Goal: Transaction & Acquisition: Purchase product/service

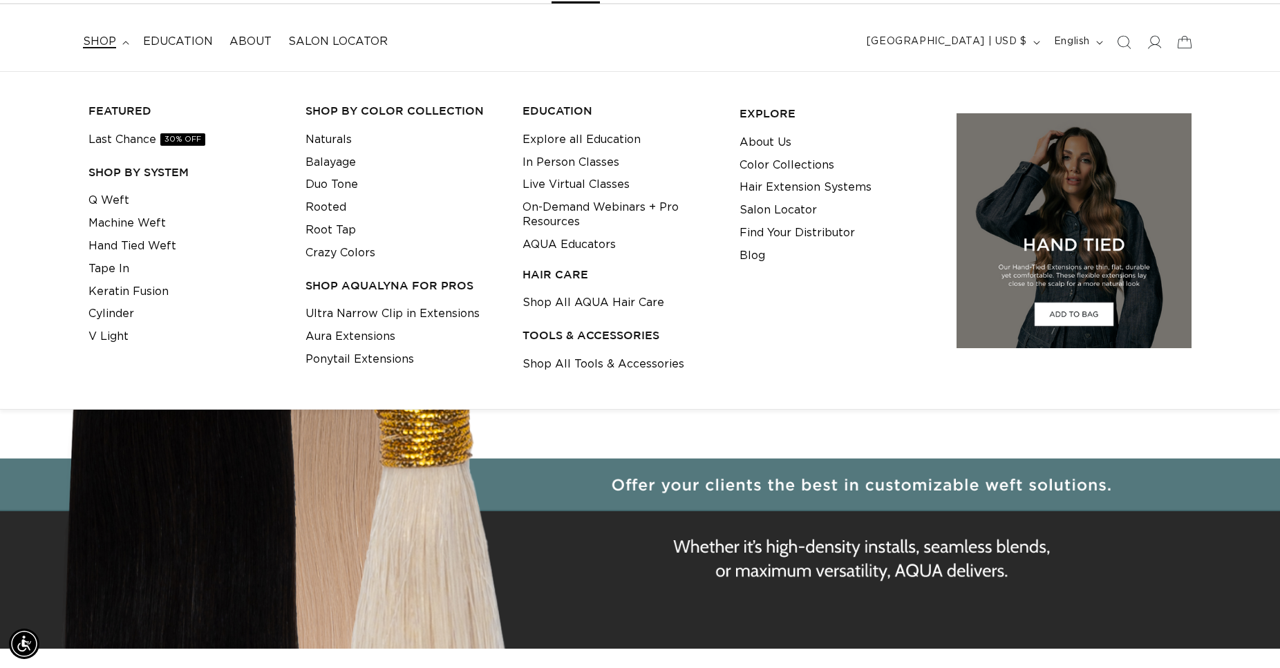
scroll to position [0, 1182]
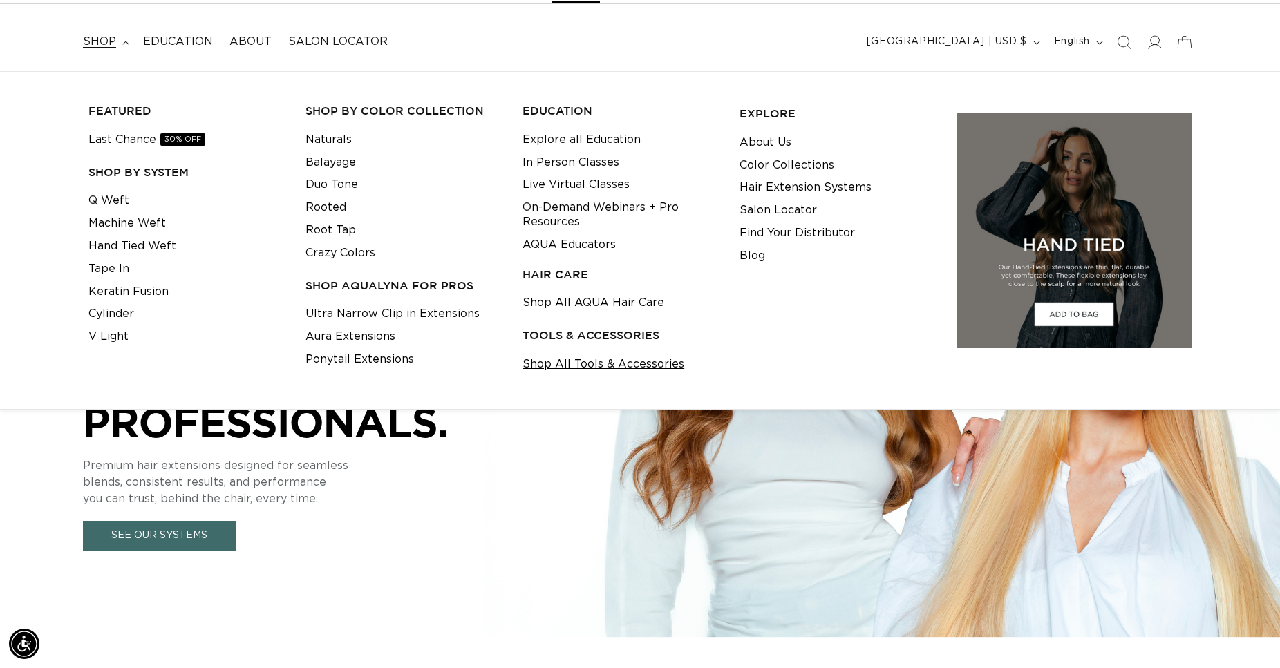
click at [579, 363] on link "Shop All Tools & Accessories" at bounding box center [604, 364] width 162 height 23
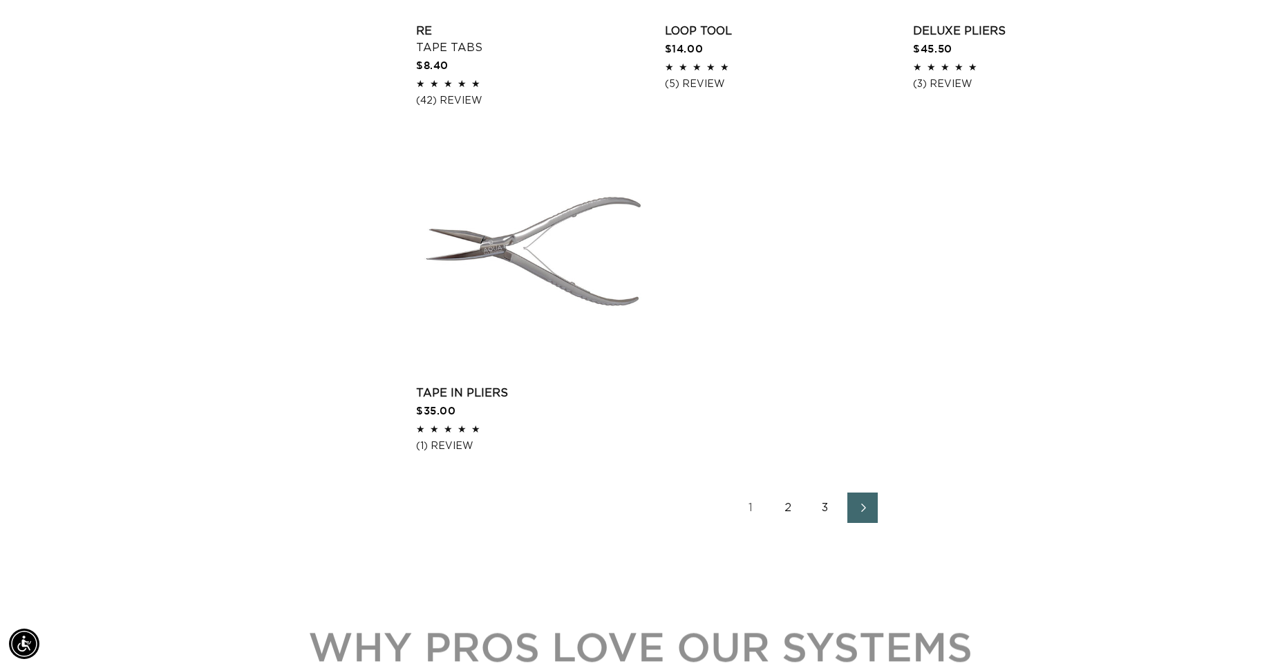
scroll to position [2468, 0]
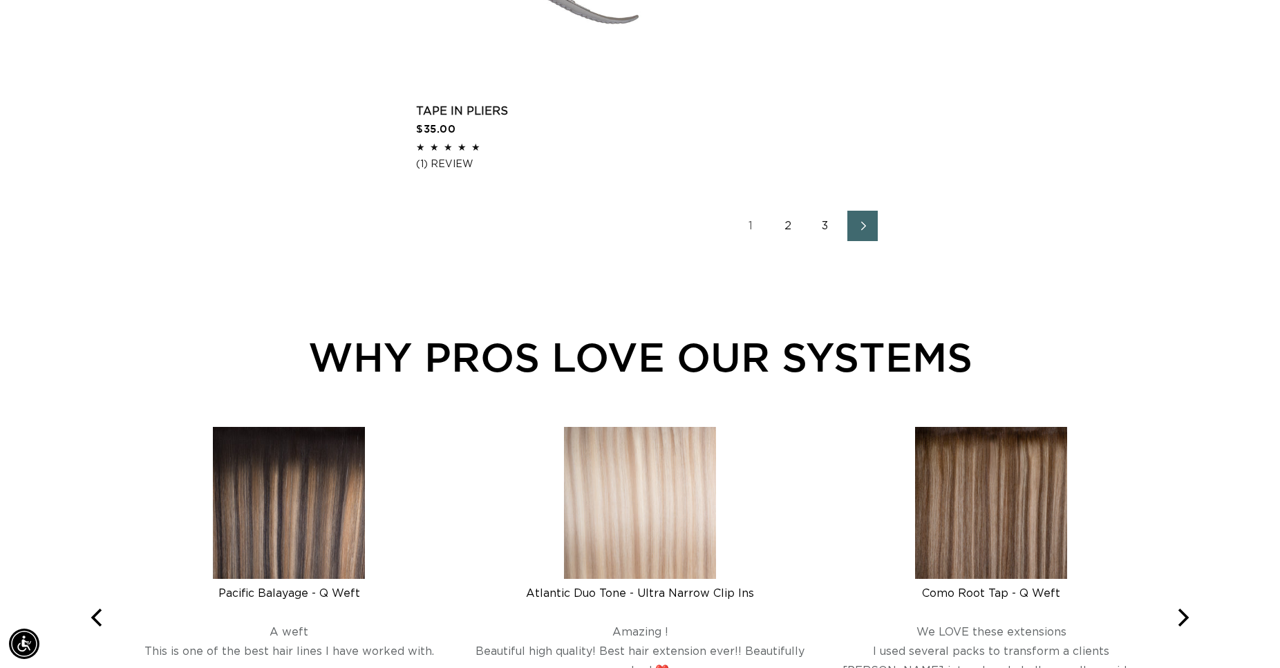
click at [863, 227] on icon "Next page" at bounding box center [863, 226] width 18 height 10
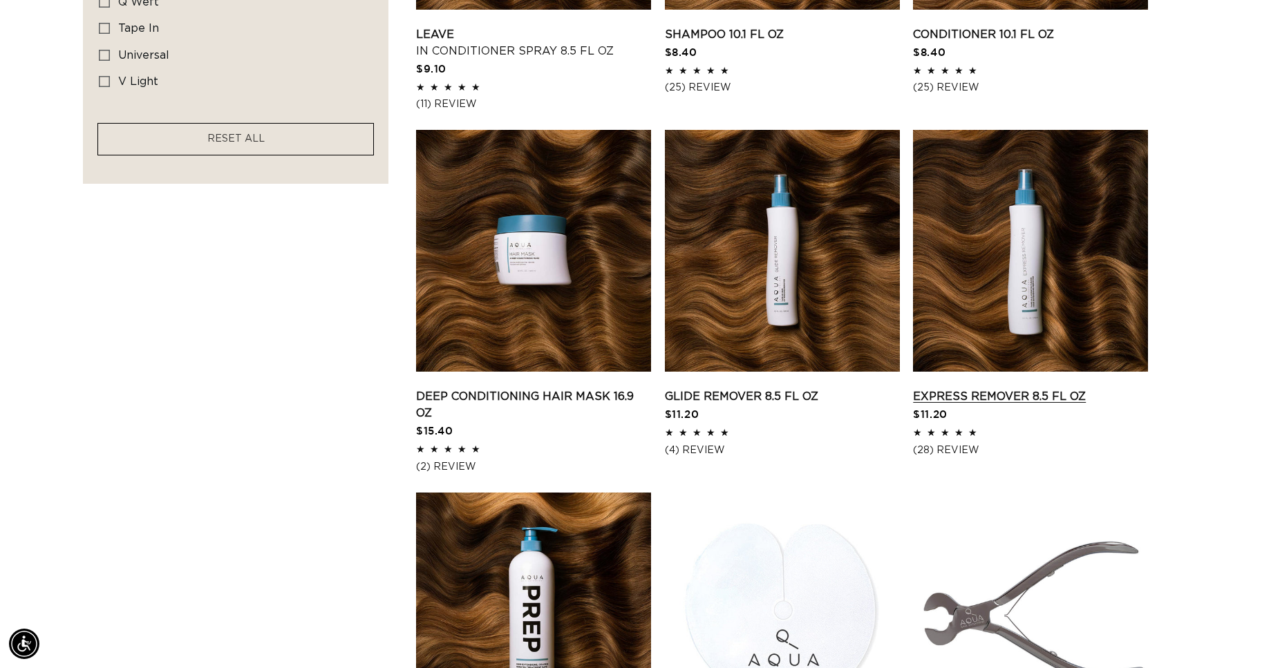
scroll to position [0, 1182]
click at [1052, 388] on link "Express Remover 8.5 fl oz" at bounding box center [1030, 396] width 235 height 17
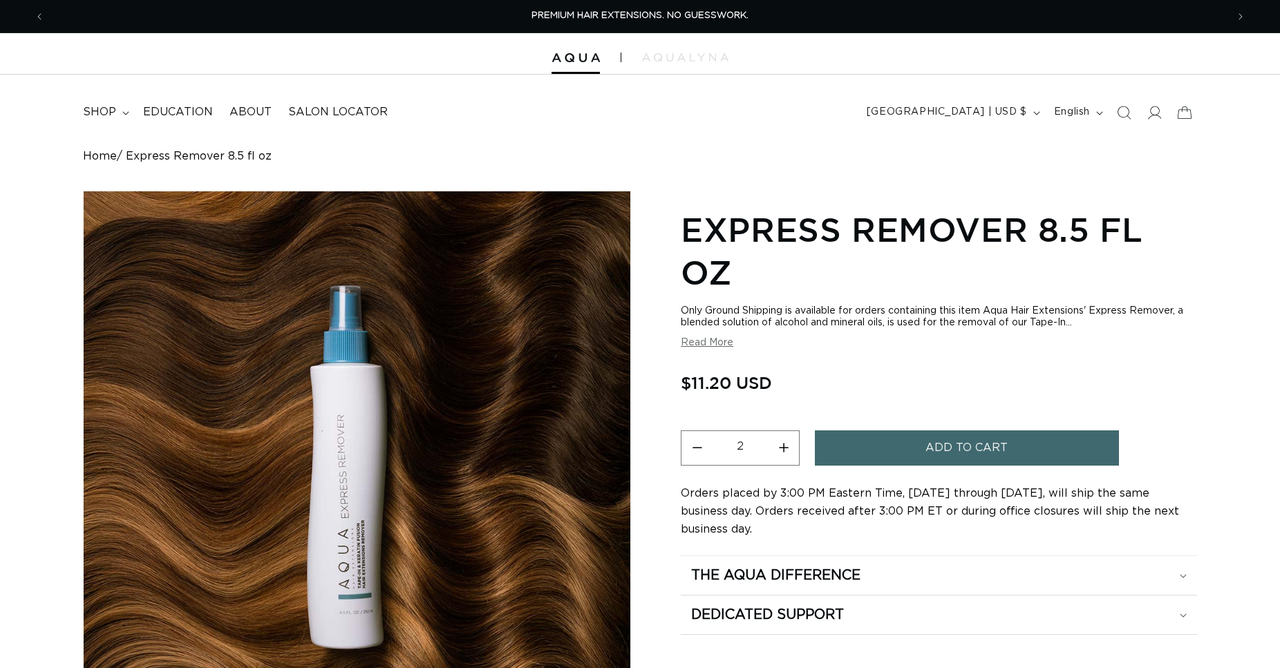
click at [781, 444] on button "Increase quantity for Express Remover 8.5 fl oz" at bounding box center [783, 448] width 31 height 35
type input "4"
click at [860, 442] on button "Add to cart" at bounding box center [967, 448] width 304 height 35
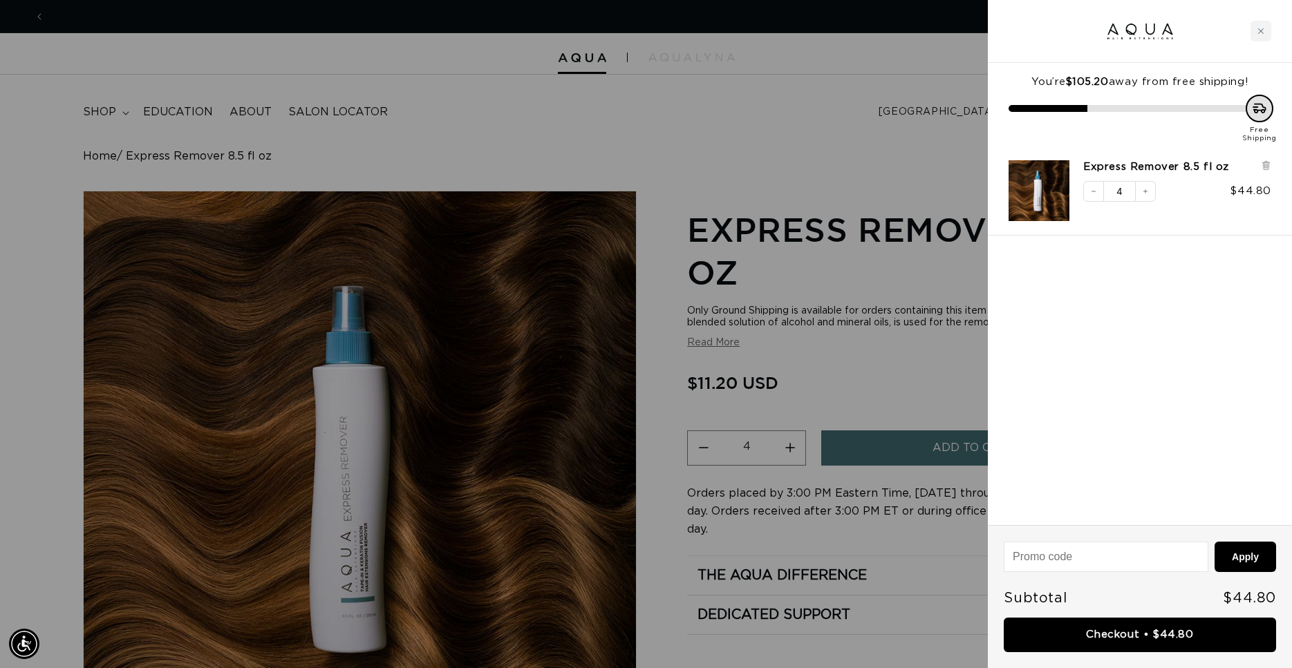
scroll to position [0, 2388]
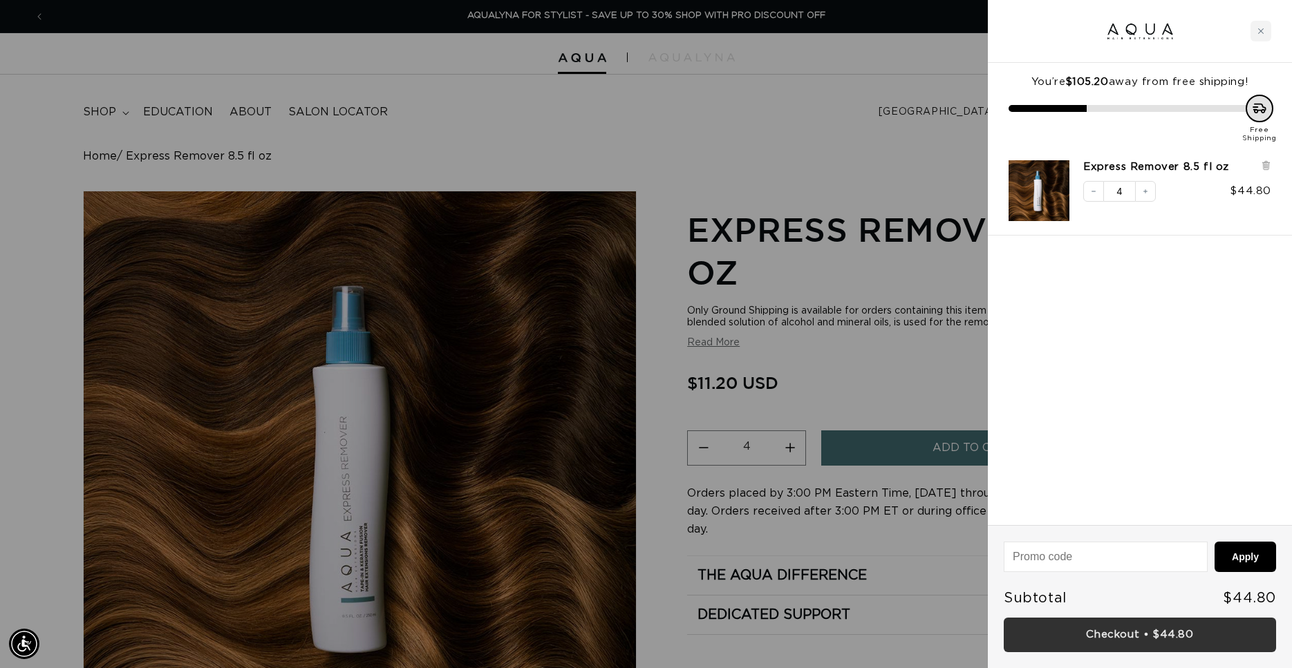
click at [1114, 633] on link "Checkout • $44.80" at bounding box center [1140, 635] width 272 height 35
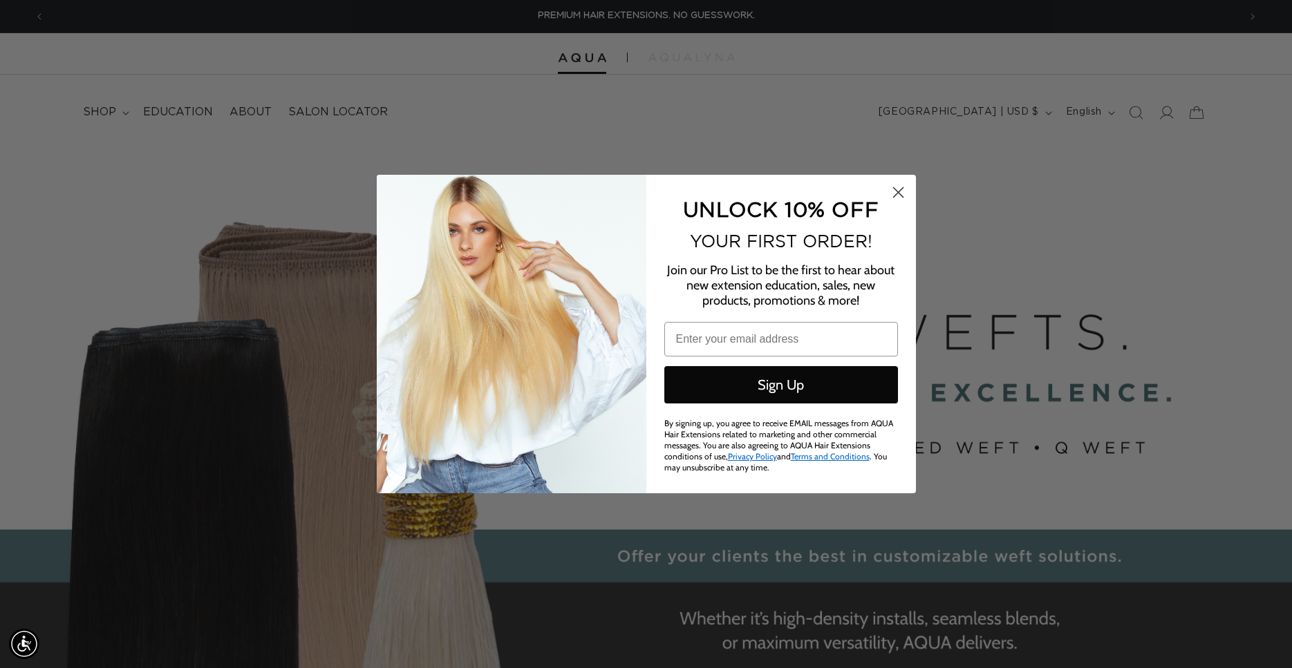
click at [900, 191] on icon "Close dialog" at bounding box center [898, 193] width 10 height 10
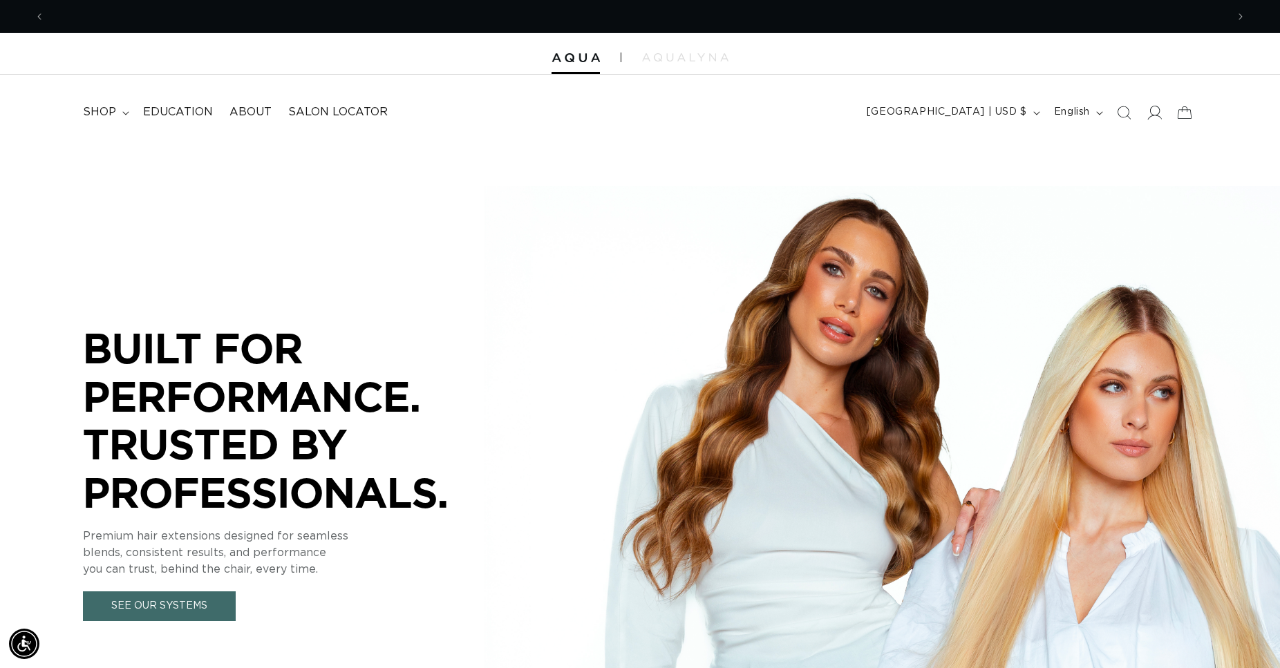
scroll to position [0, 1182]
click at [1157, 113] on icon at bounding box center [1154, 112] width 15 height 15
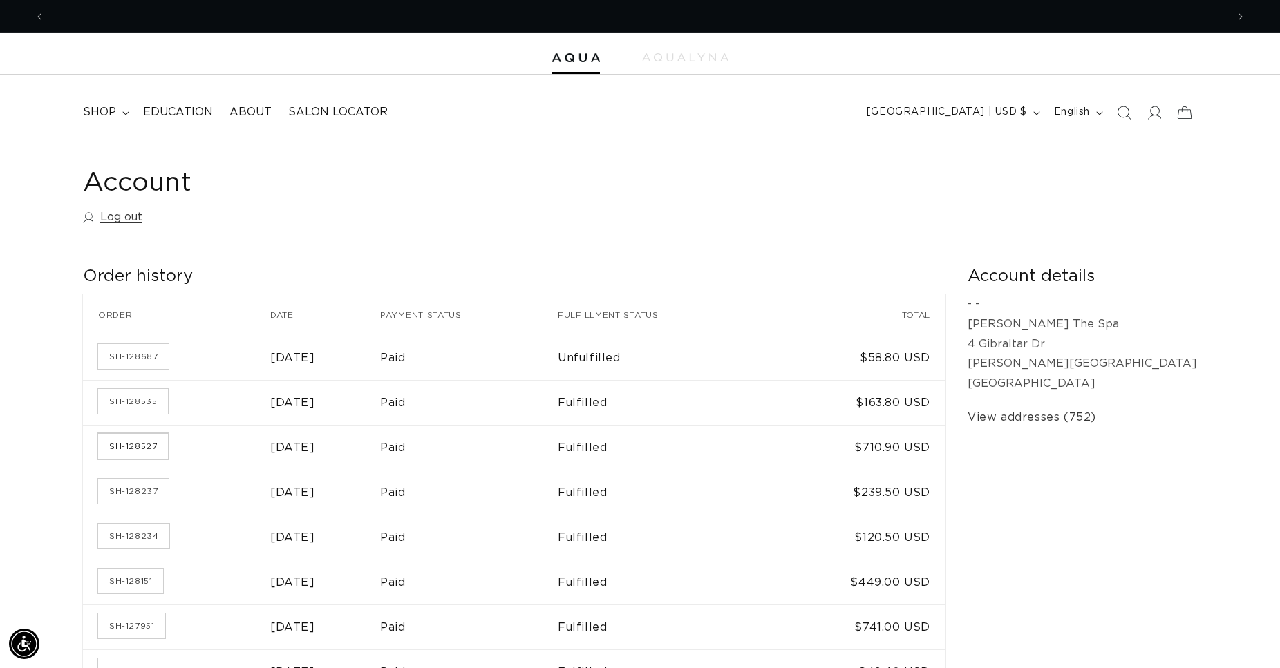
scroll to position [0, 1182]
click at [120, 447] on link "SH-128527" at bounding box center [133, 446] width 70 height 25
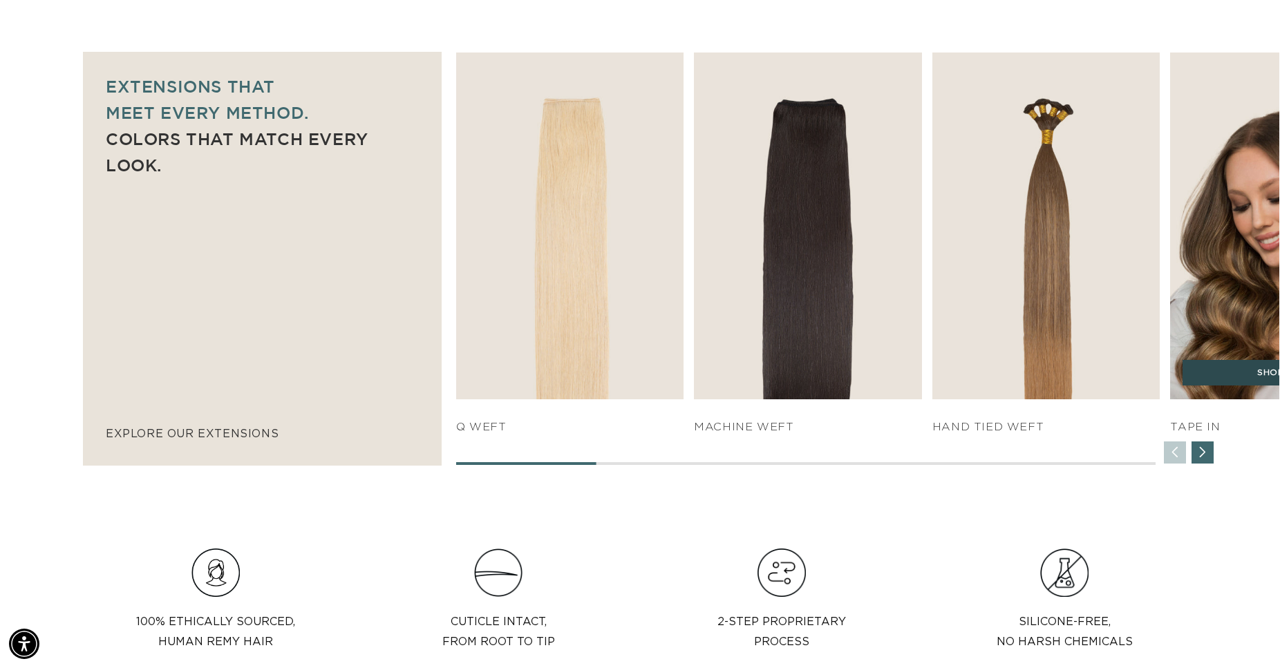
scroll to position [0, 2364]
click at [1246, 368] on link "SHOP NOW" at bounding box center [1284, 373] width 203 height 26
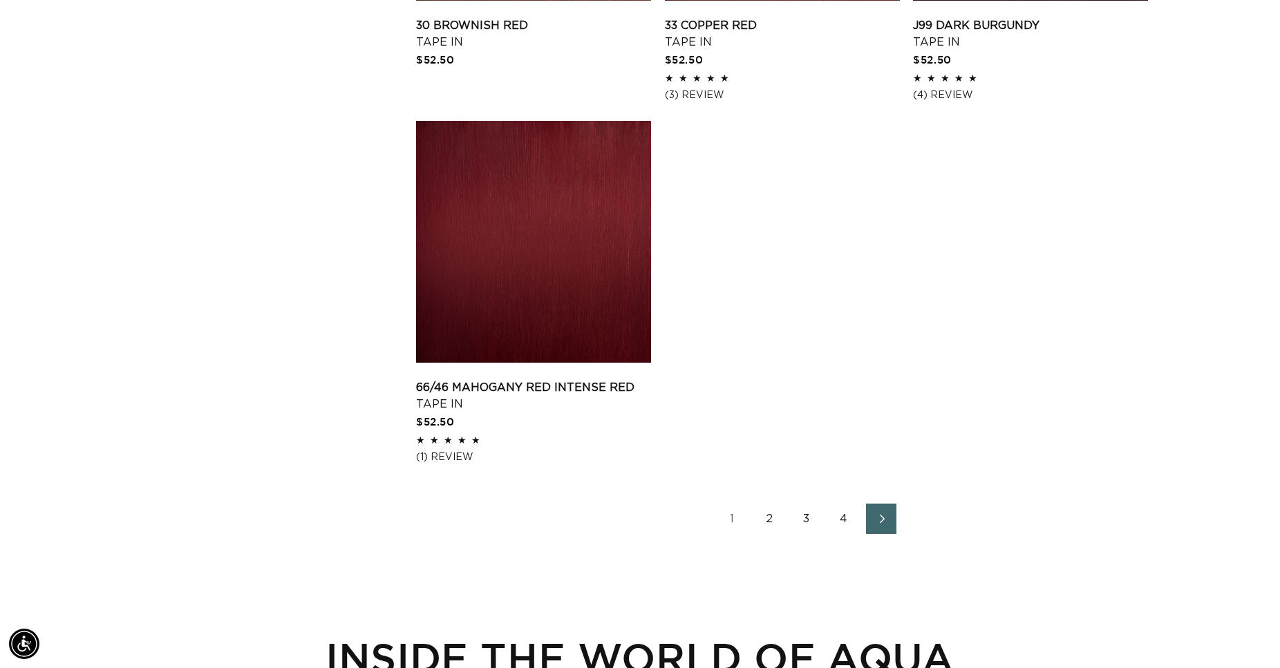
scroll to position [0, 1182]
click at [883, 520] on icon "Next page" at bounding box center [882, 519] width 18 height 10
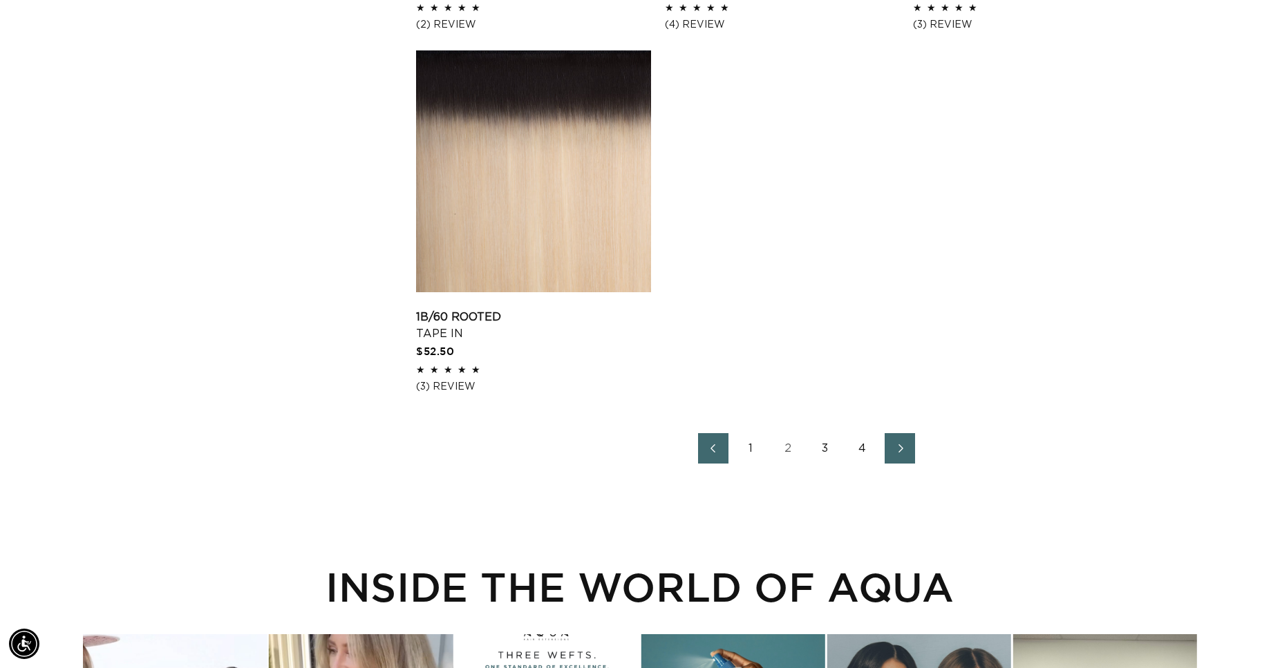
scroll to position [0, 1182]
click at [899, 448] on icon "Next page" at bounding box center [901, 449] width 18 height 10
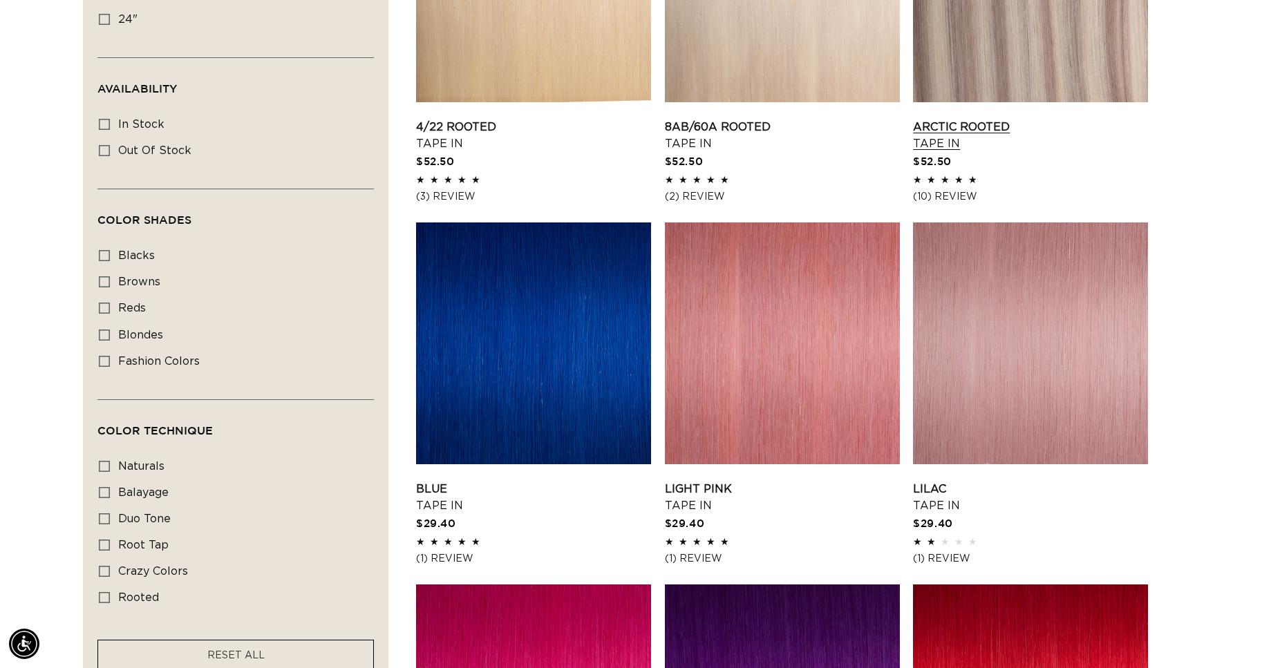
scroll to position [423, 0]
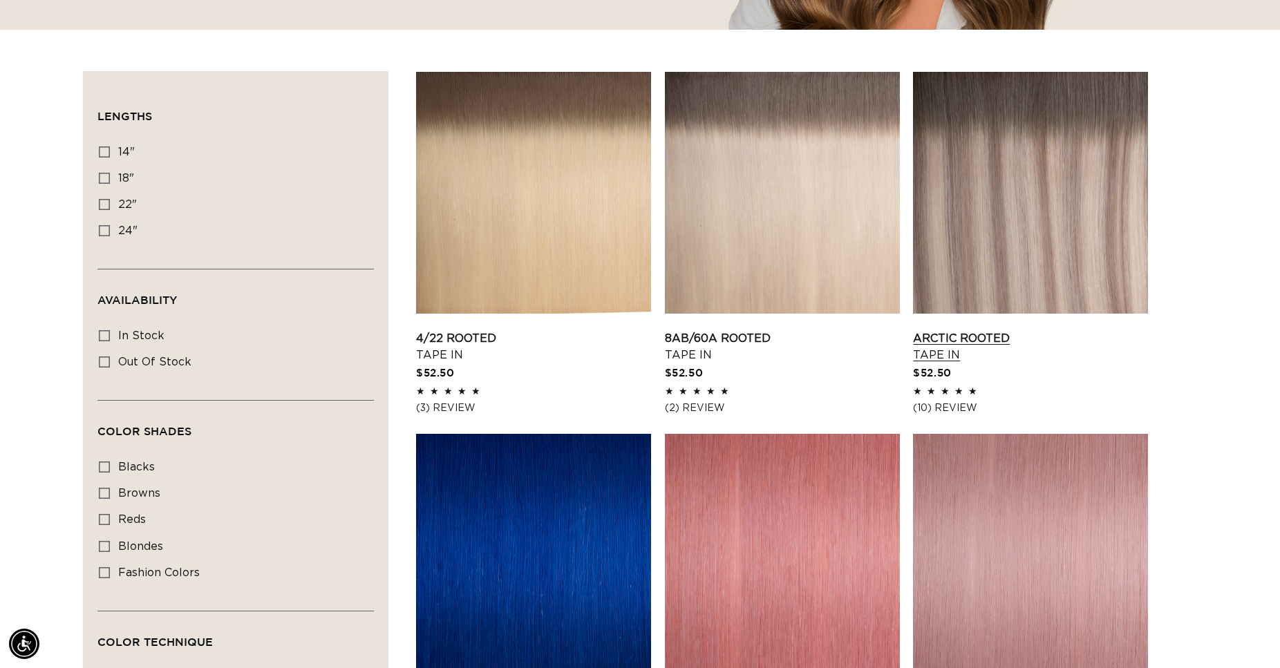
click at [1053, 330] on link "Arctic Rooted Tape In" at bounding box center [1030, 346] width 235 height 33
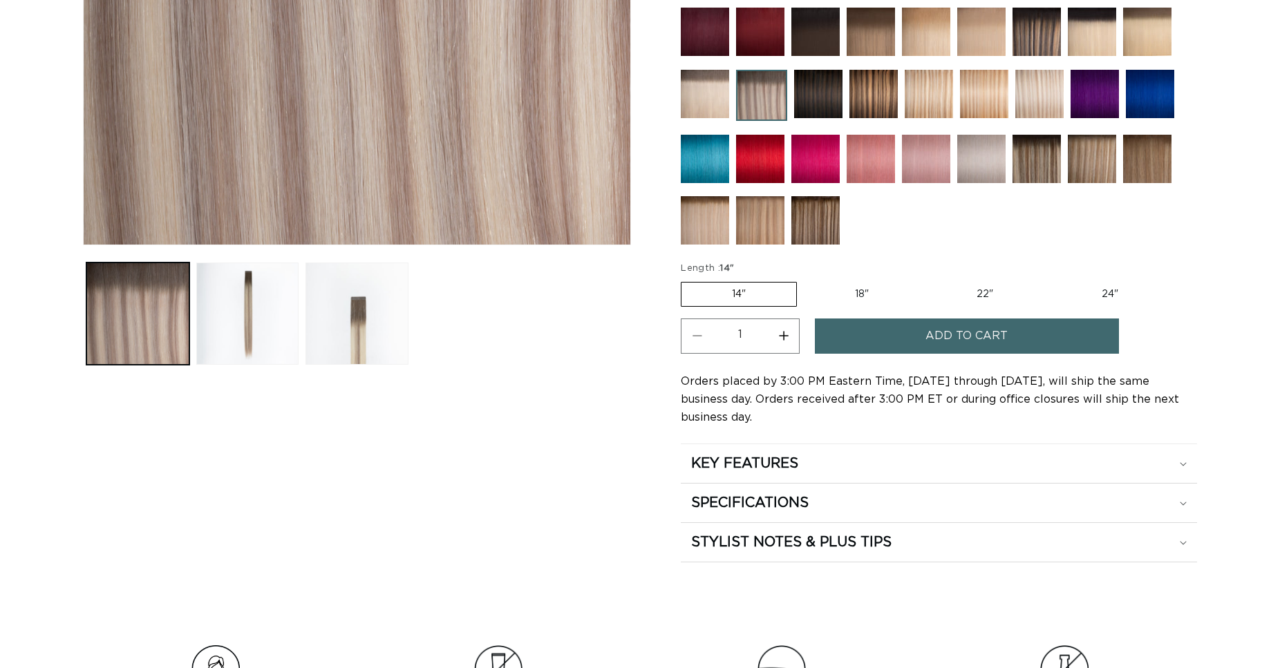
click at [868, 290] on label "18" Variant sold out or unavailable" at bounding box center [862, 295] width 115 height 24
click at [805, 280] on input "18" Variant sold out or unavailable" at bounding box center [804, 279] width 1 height 1
radio input "true"
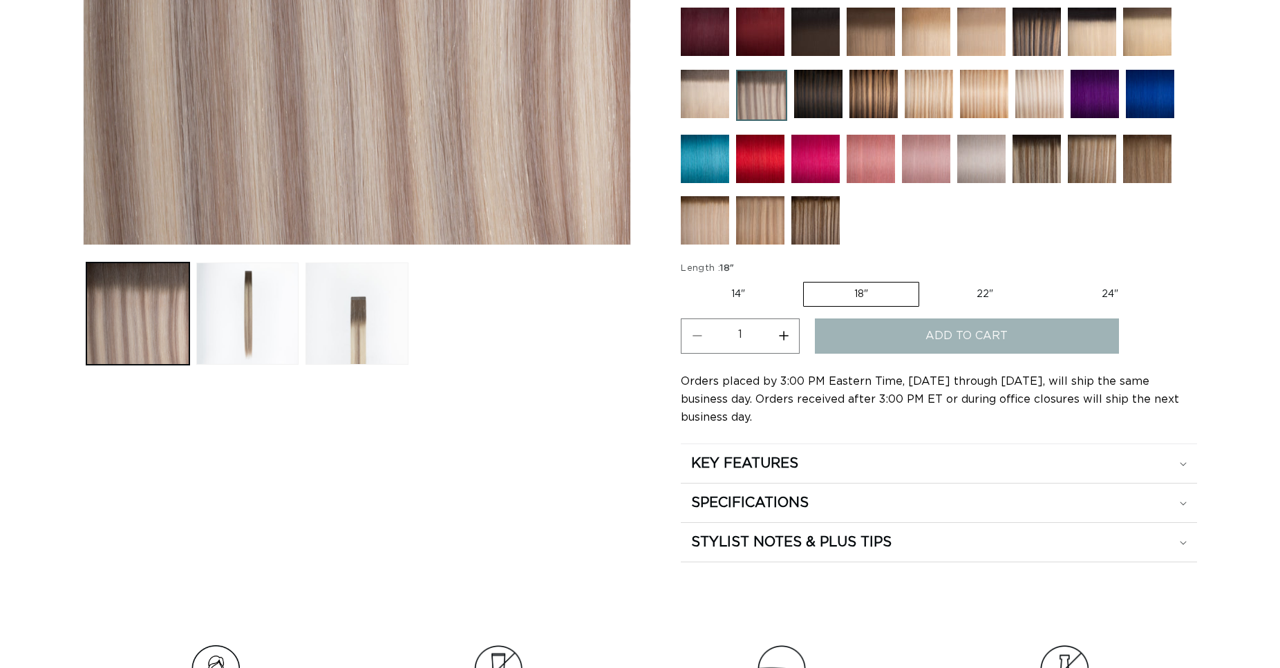
scroll to position [0, 1182]
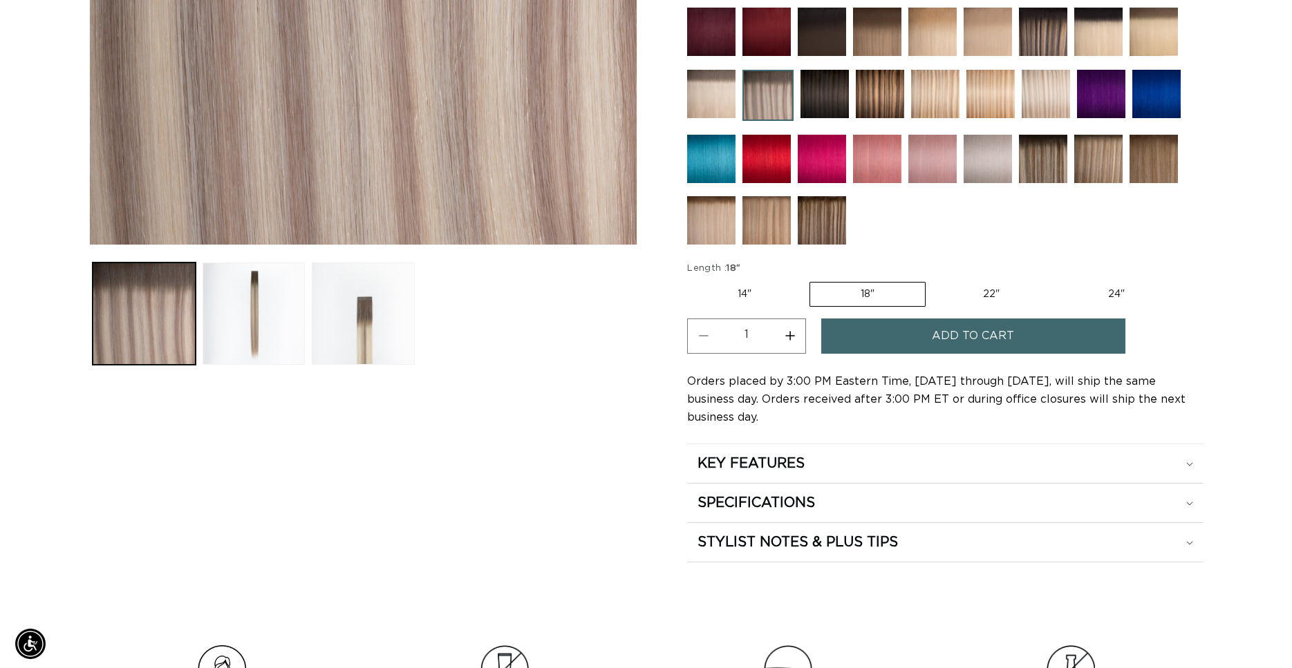
scroll to position [0, 2364]
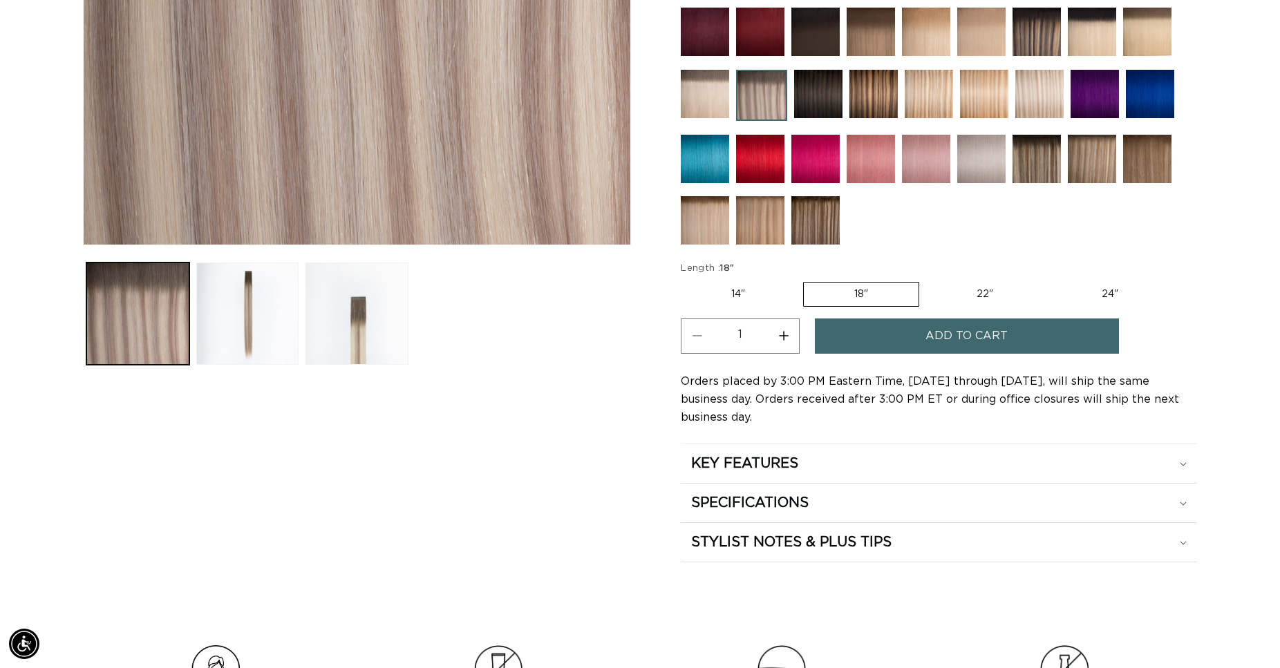
click at [916, 332] on button "Add to cart" at bounding box center [967, 336] width 304 height 35
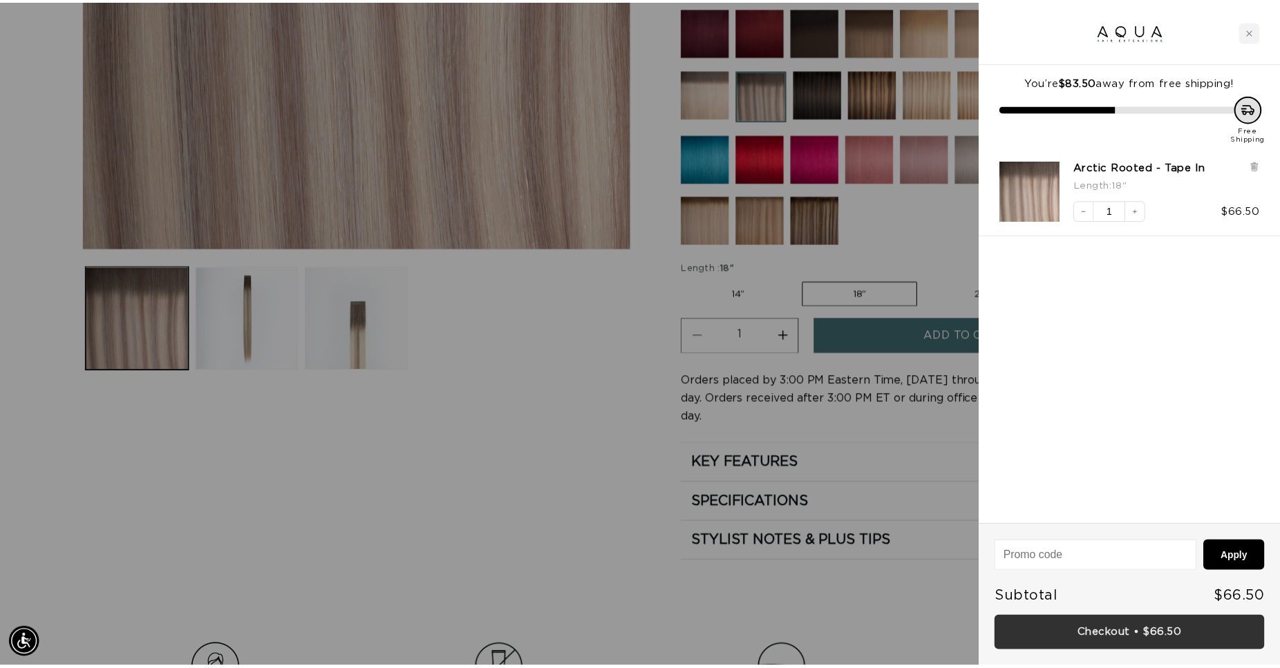
scroll to position [0, 1194]
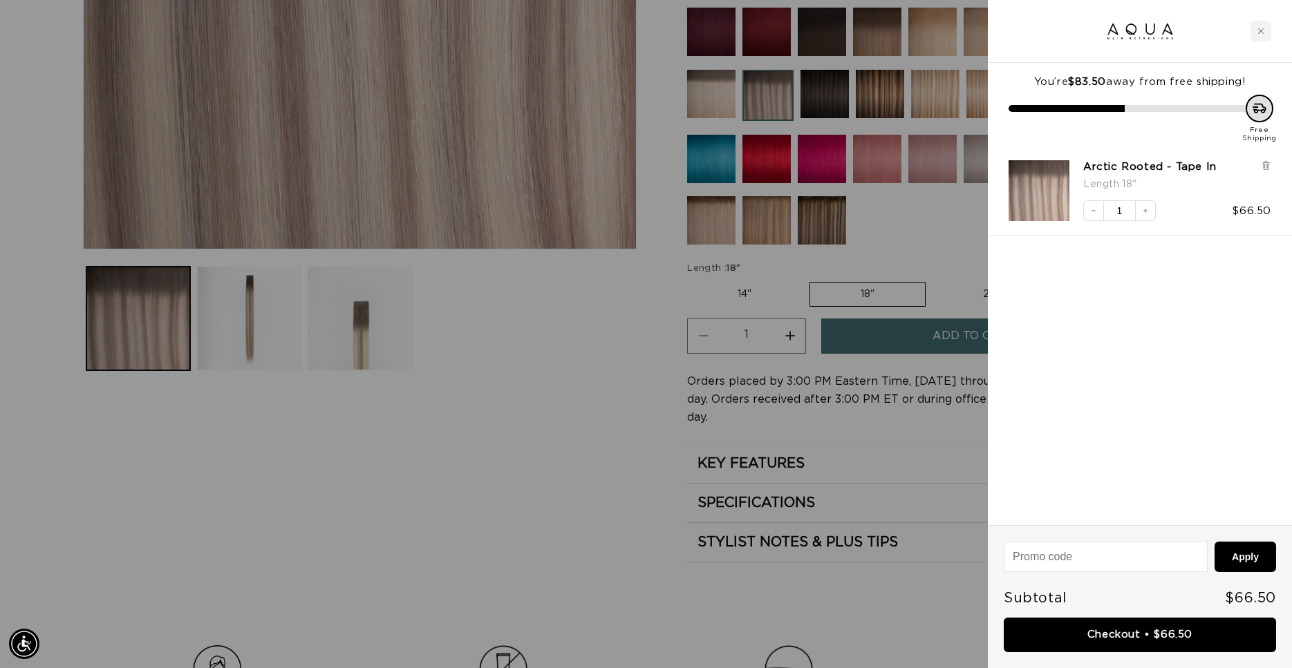
click at [546, 381] on div at bounding box center [646, 334] width 1292 height 668
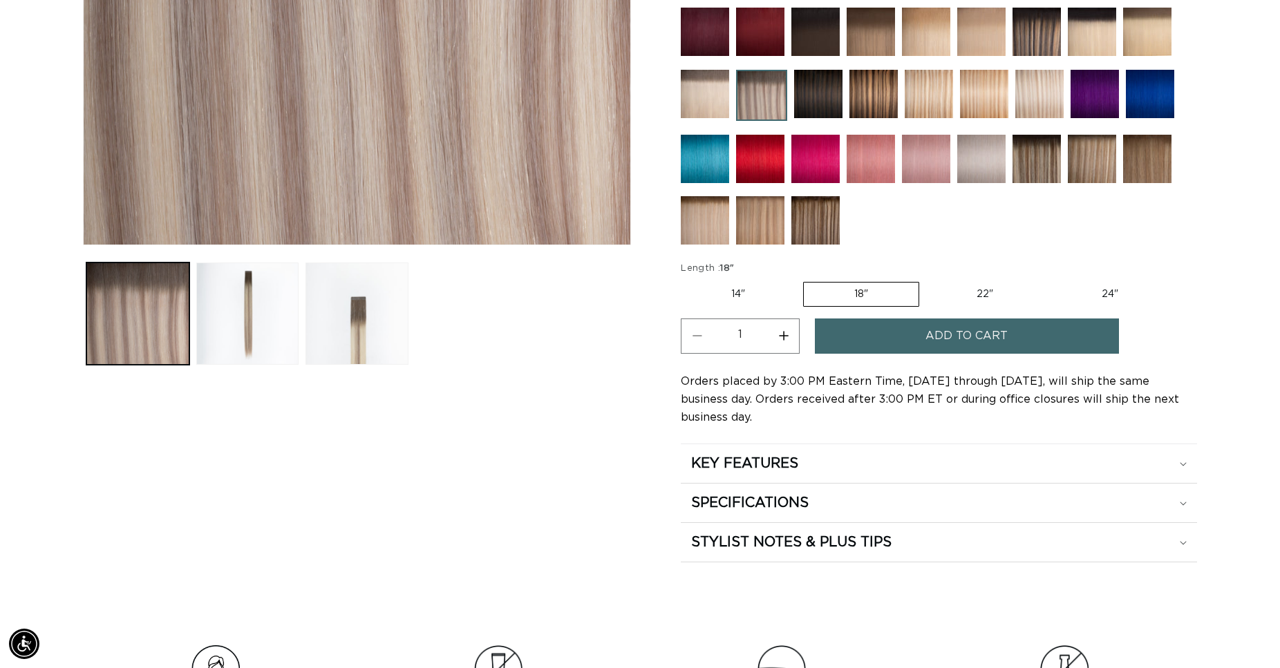
scroll to position [0, 2364]
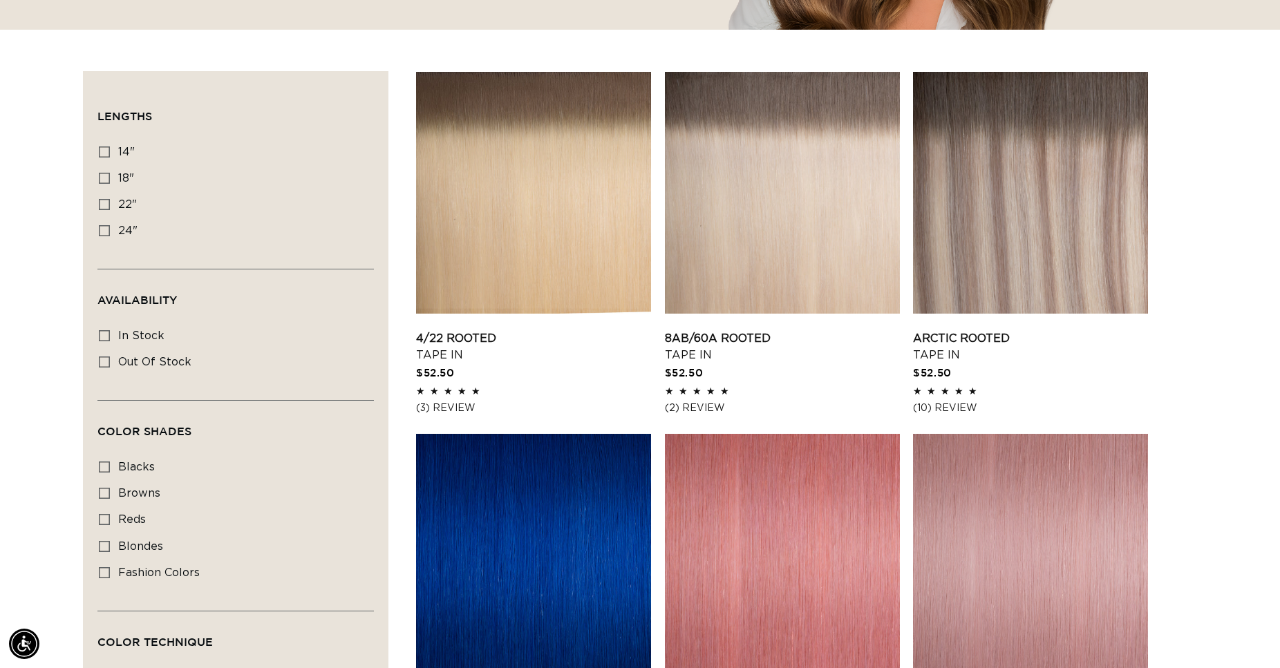
scroll to position [141, 0]
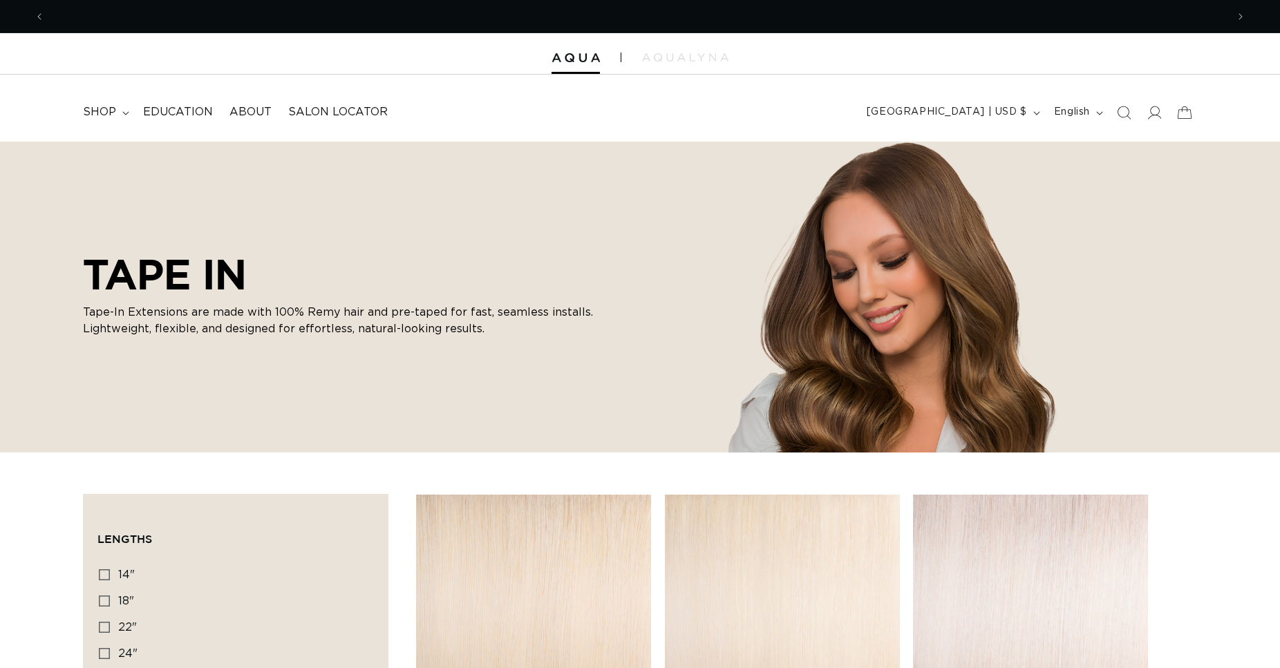
scroll to position [0, 1182]
click at [118, 114] on summary "shop" at bounding box center [105, 112] width 60 height 31
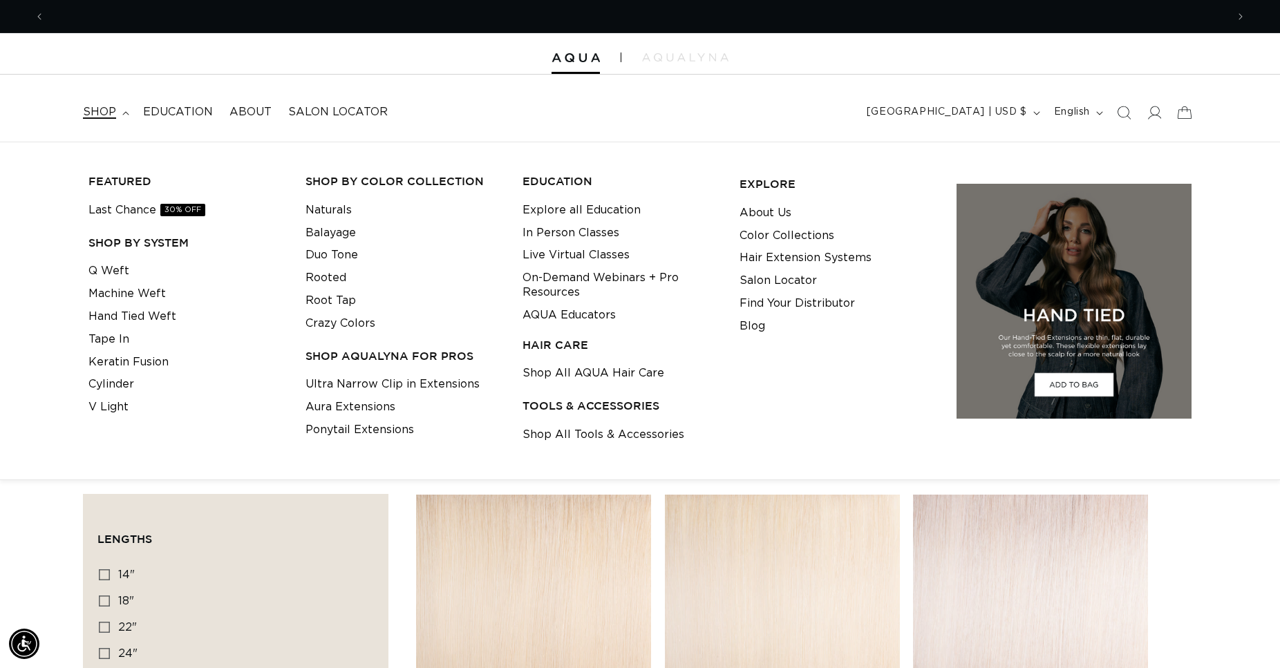
scroll to position [0, 2364]
click at [628, 435] on link "Shop All Tools & Accessories" at bounding box center [604, 435] width 162 height 23
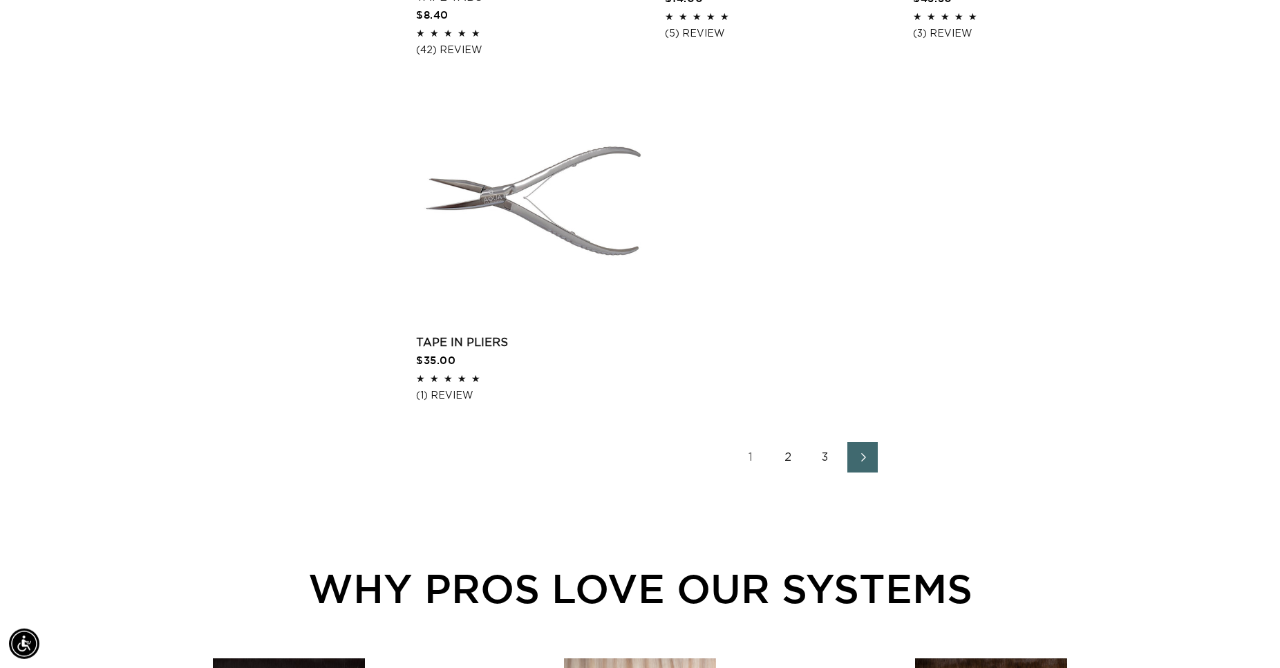
scroll to position [2327, 0]
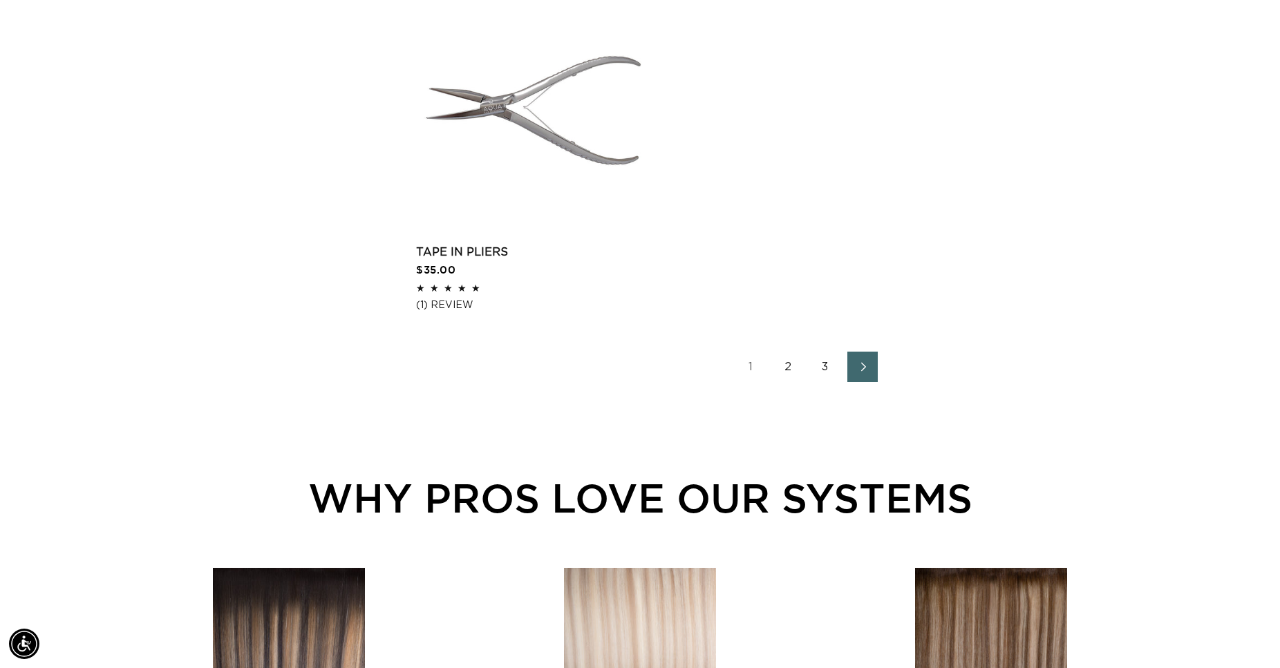
click at [859, 366] on icon "Next page" at bounding box center [863, 367] width 18 height 10
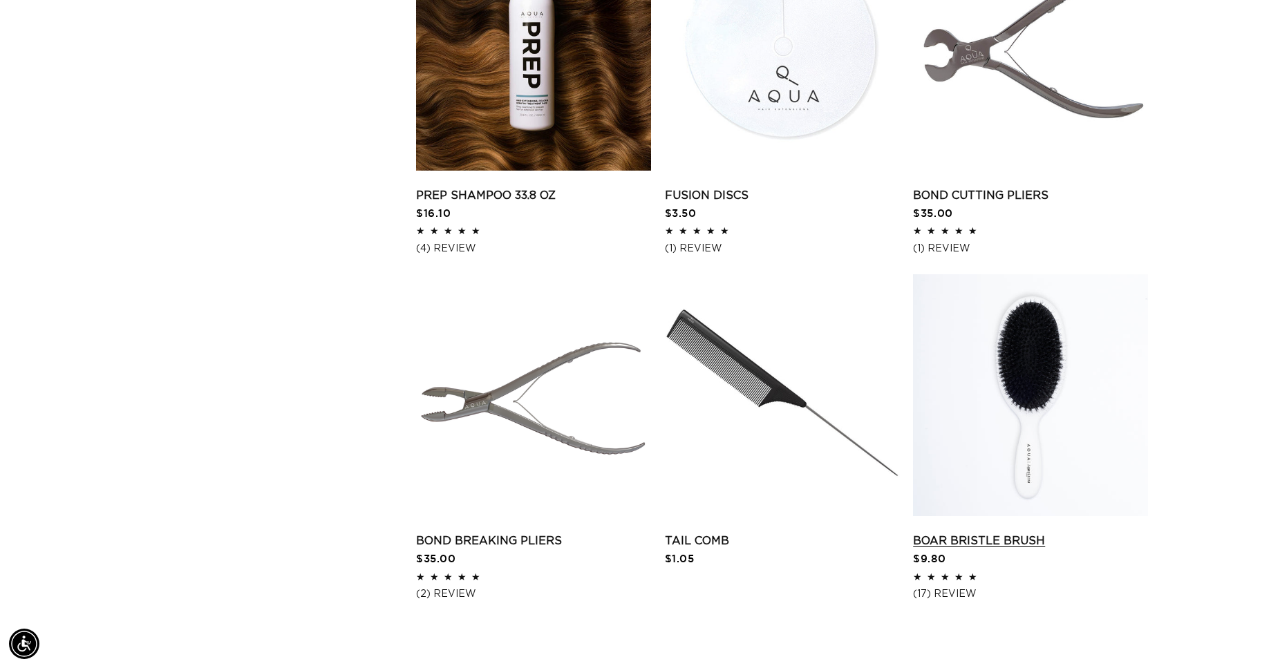
scroll to position [0, 2364]
click at [1011, 533] on link "Boar Bristle Brush" at bounding box center [1030, 541] width 235 height 17
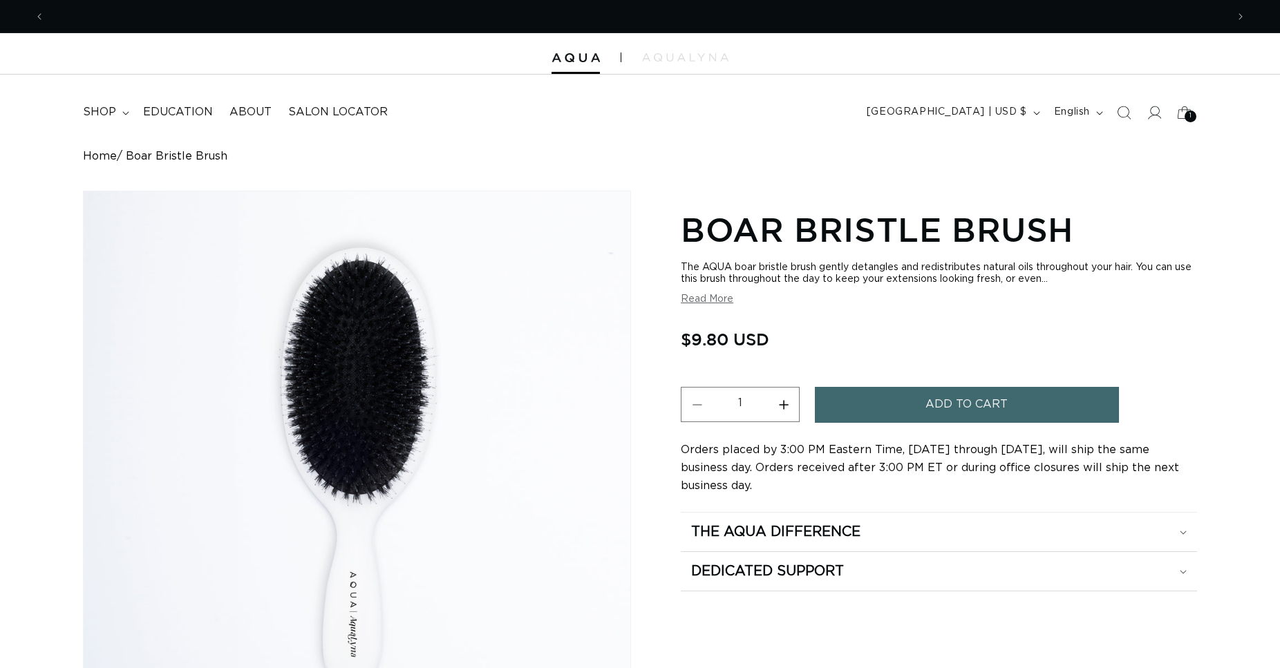
scroll to position [0, 1182]
click at [784, 404] on button "Increase quantity for Boar Bristle Brush" at bounding box center [783, 404] width 31 height 35
type input "3"
click at [949, 400] on span "Add to cart" at bounding box center [967, 404] width 82 height 35
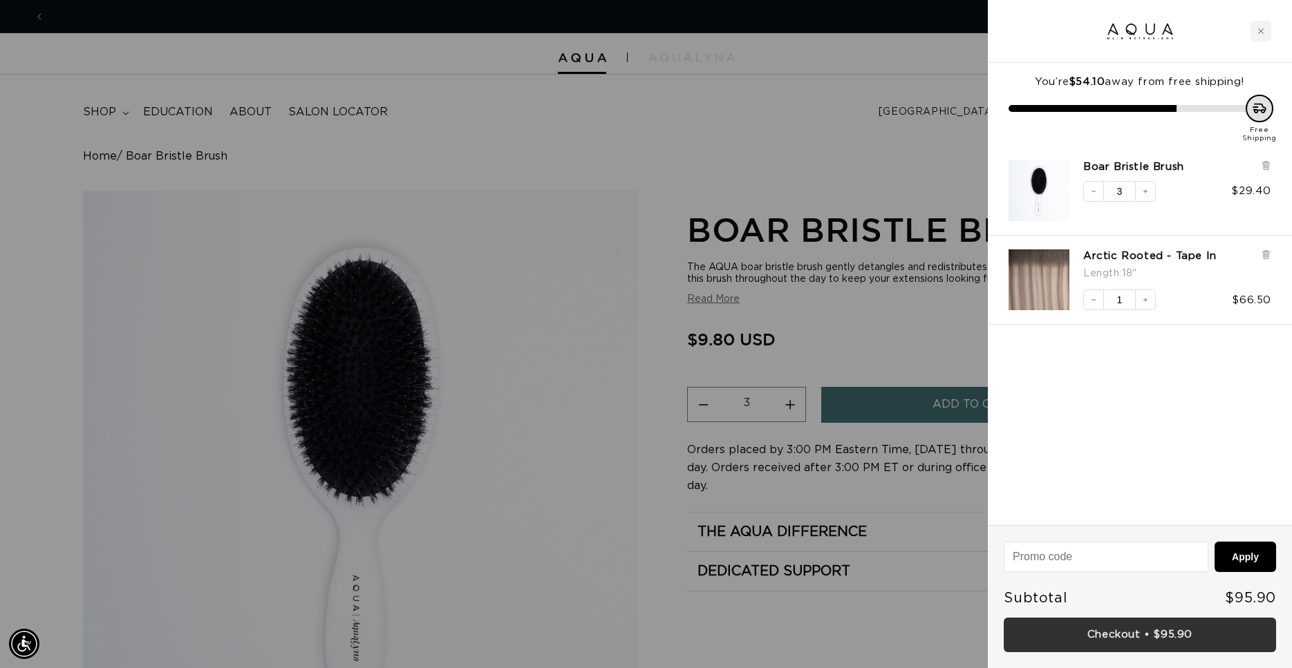
scroll to position [0, 0]
click at [1143, 636] on link "Checkout • $95.90" at bounding box center [1140, 635] width 272 height 35
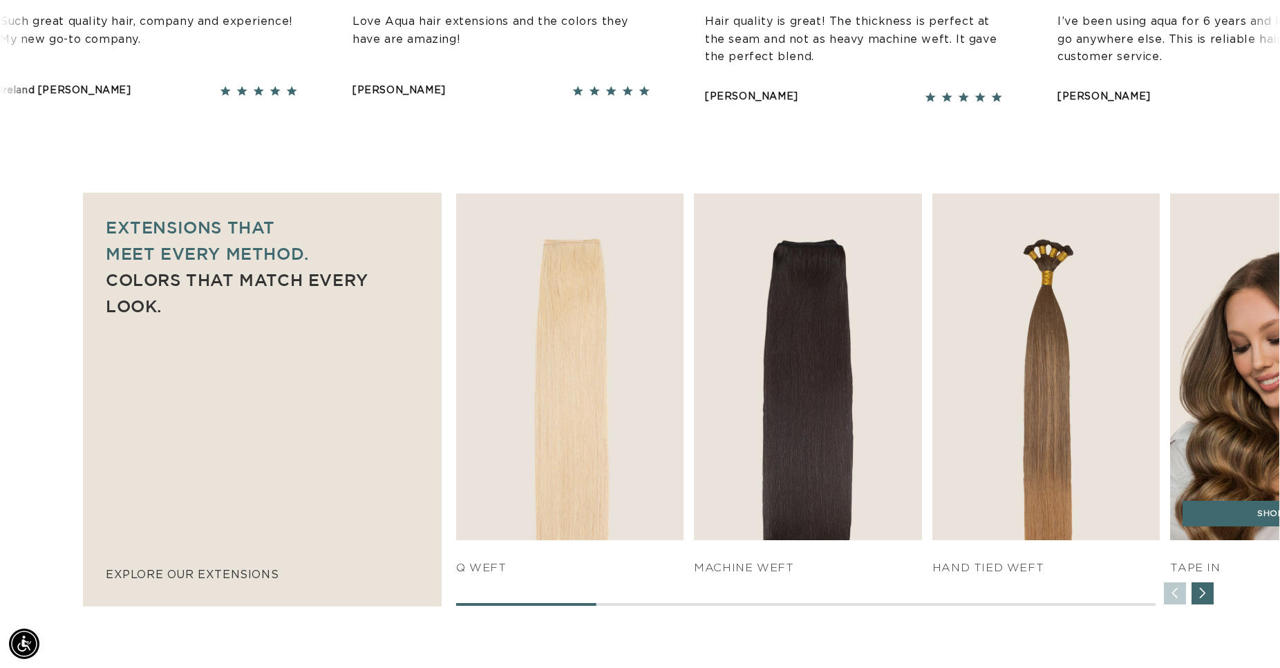
scroll to position [0, 2364]
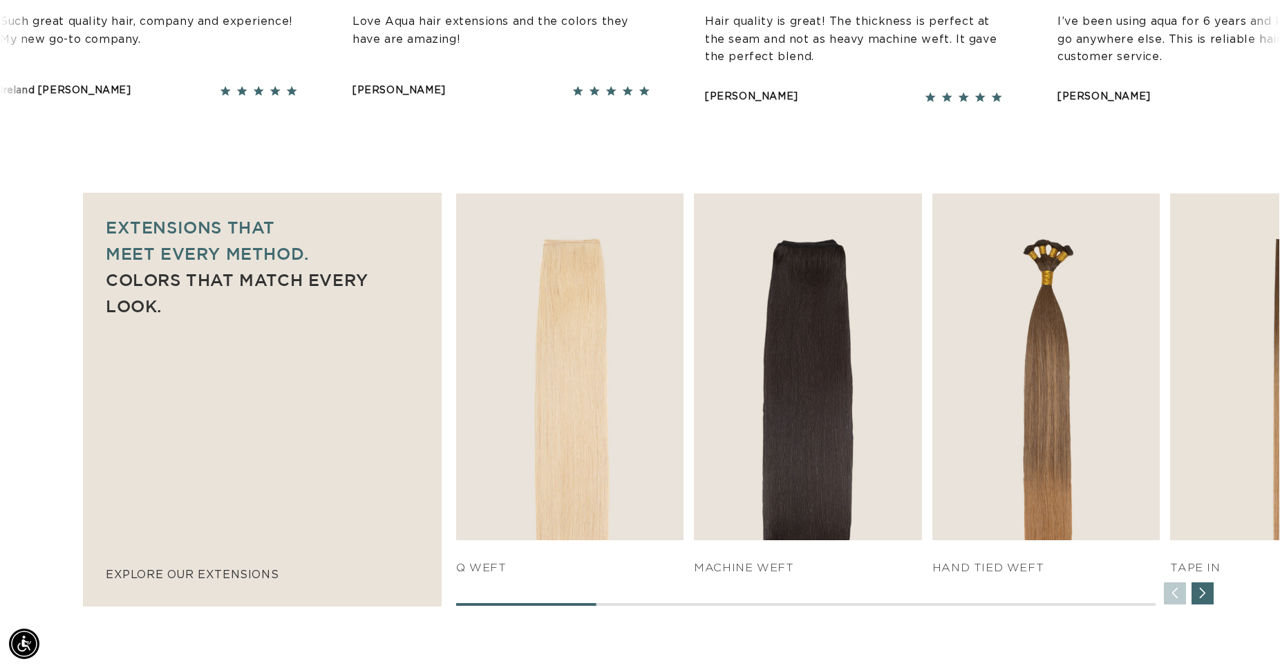
click at [1205, 592] on div "Next slide" at bounding box center [1203, 594] width 22 height 22
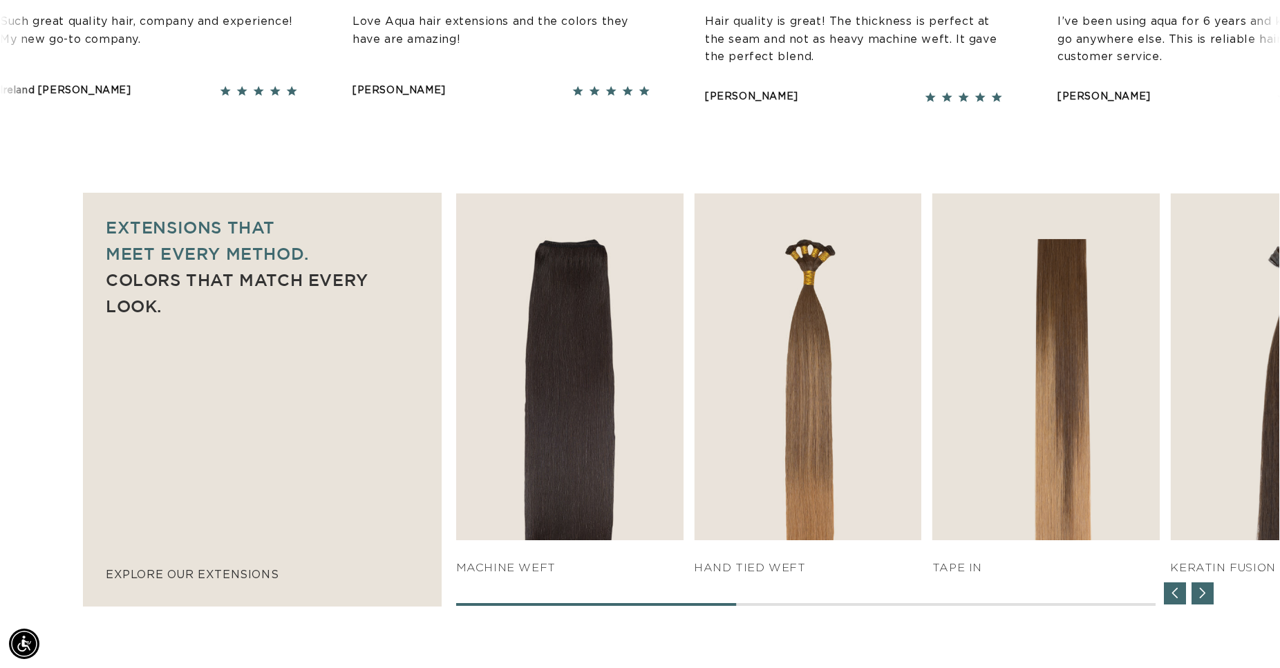
click at [1205, 592] on div "Next slide" at bounding box center [1203, 594] width 22 height 22
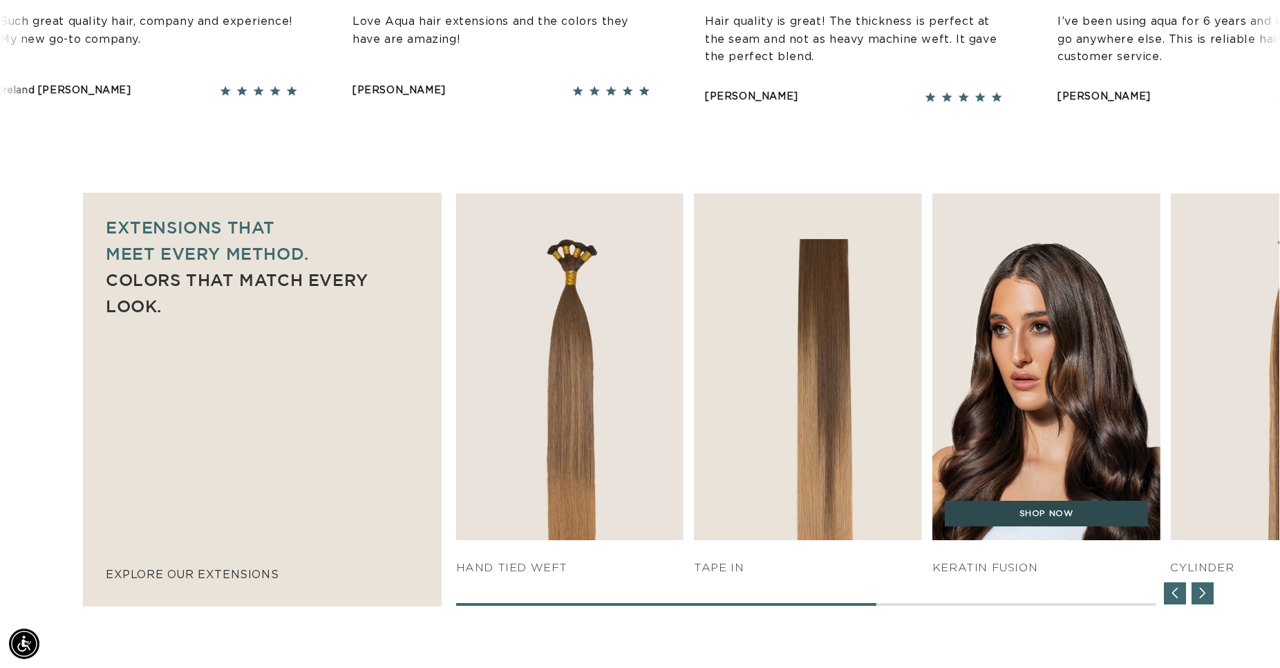
click at [1087, 503] on link "SHOP NOW" at bounding box center [1046, 514] width 203 height 26
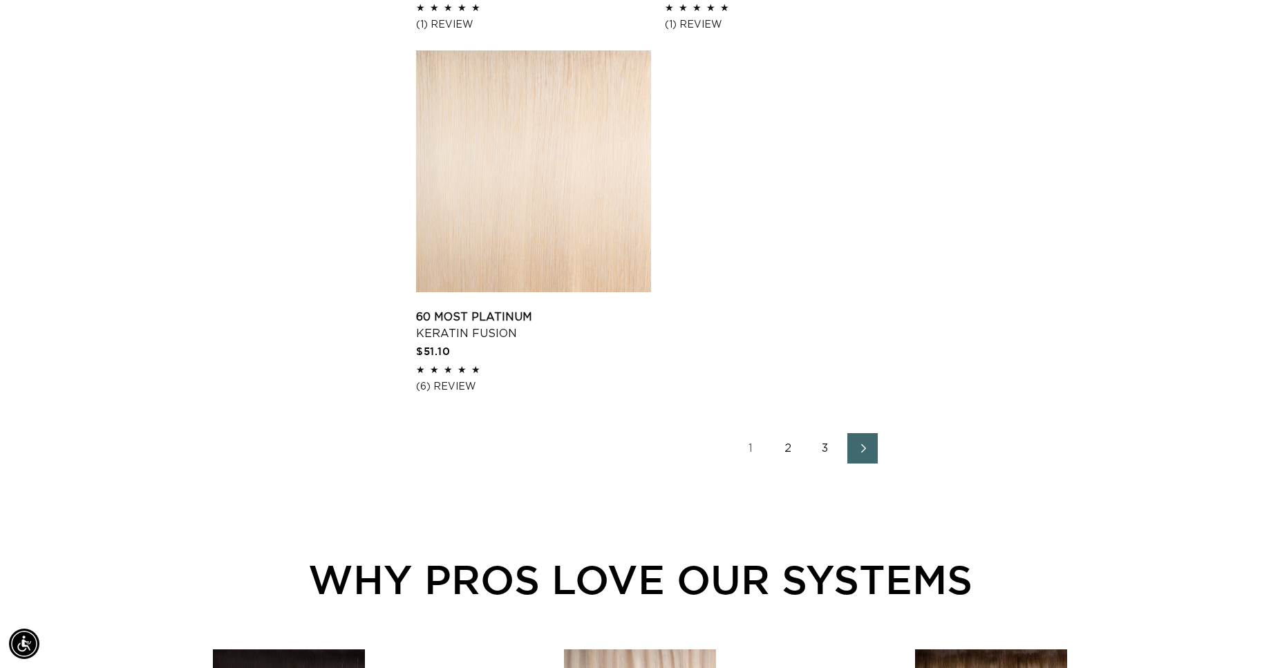
scroll to position [0, 2364]
click at [867, 444] on span "Next page" at bounding box center [863, 448] width 9 height 17
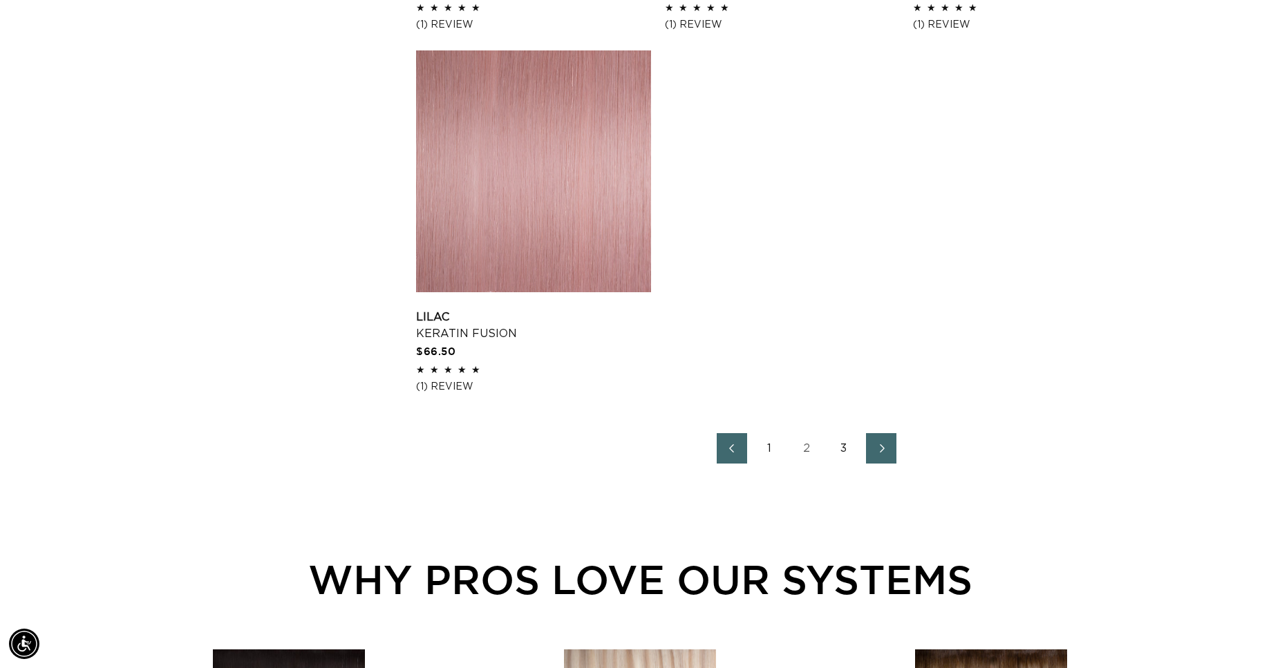
scroll to position [2186, 0]
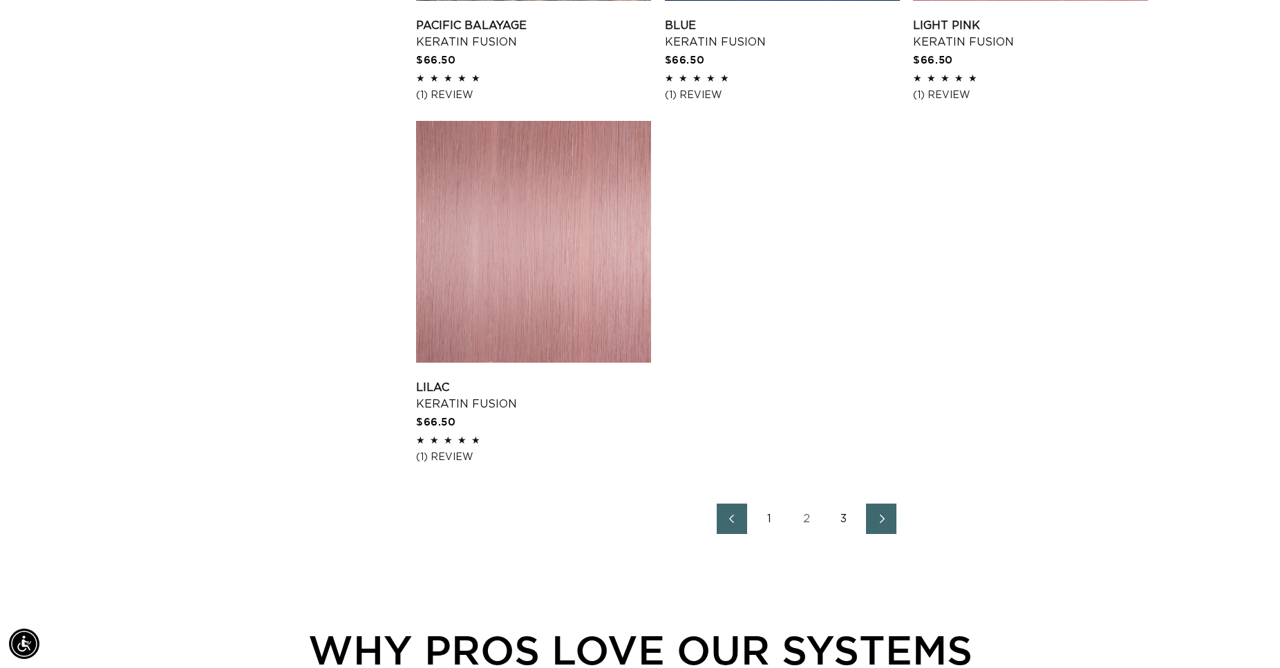
click at [880, 518] on icon "Next page" at bounding box center [882, 519] width 18 height 10
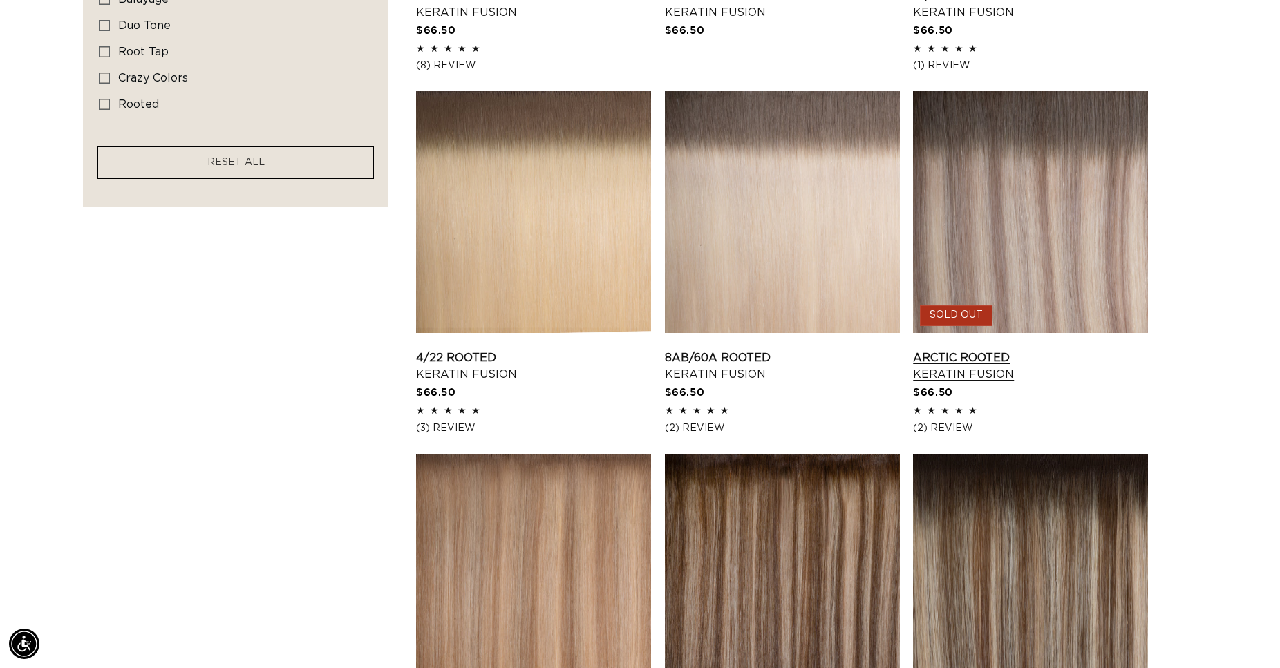
click at [1060, 350] on link "Arctic Rooted Keratin Fusion" at bounding box center [1030, 366] width 235 height 33
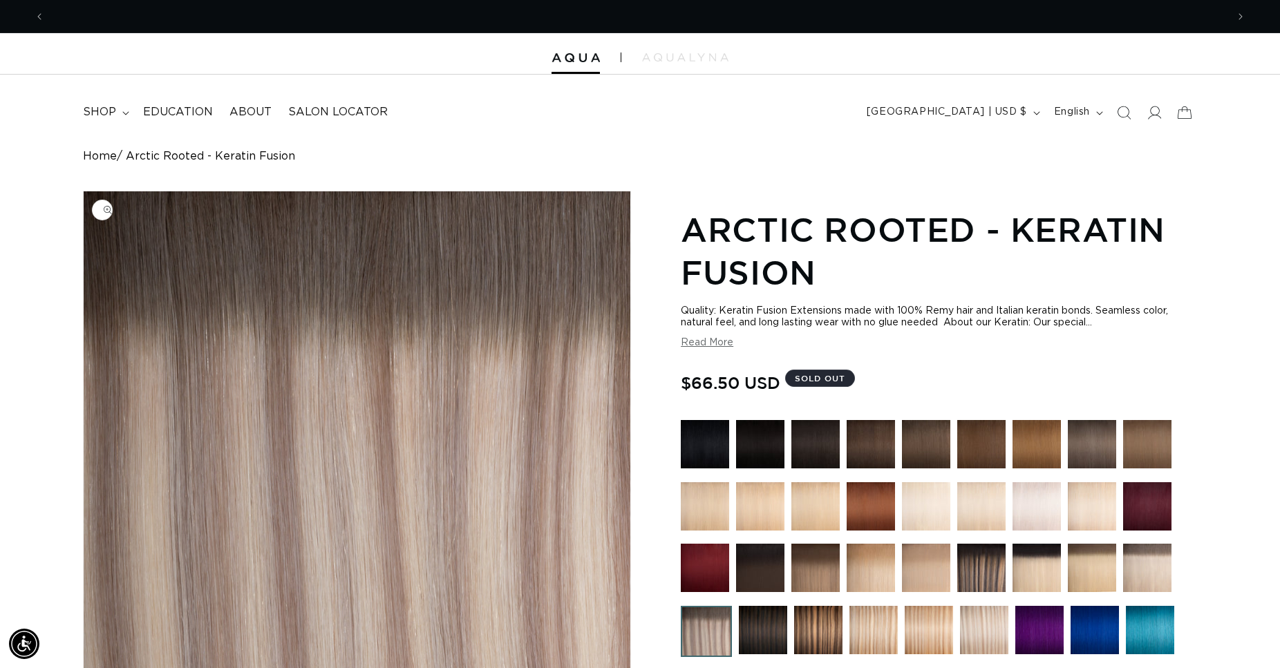
scroll to position [0, 1182]
click at [579, 60] on img at bounding box center [576, 58] width 48 height 10
